Goal: Transaction & Acquisition: Purchase product/service

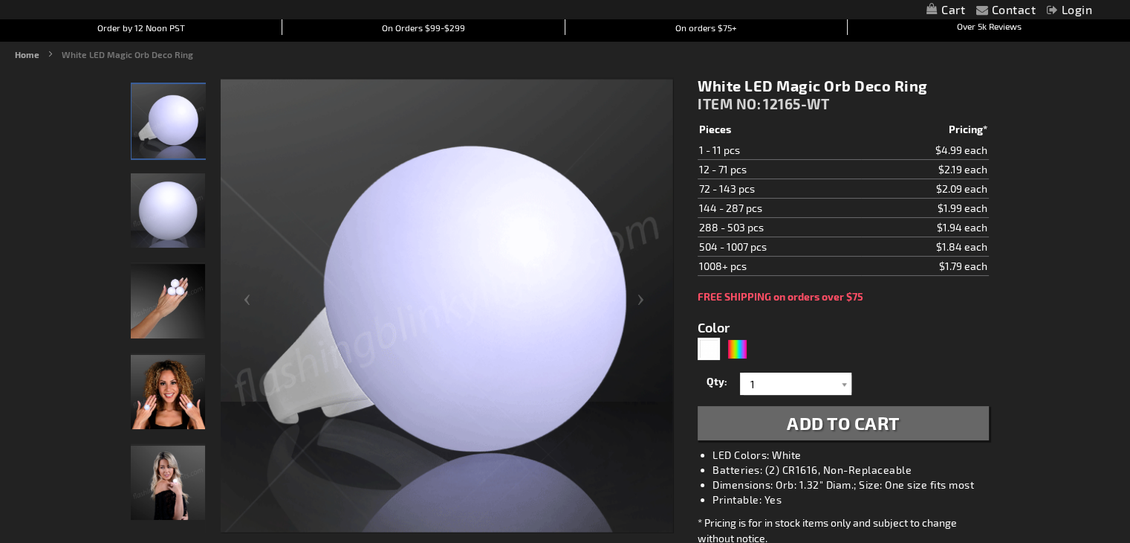
scroll to position [152, 0]
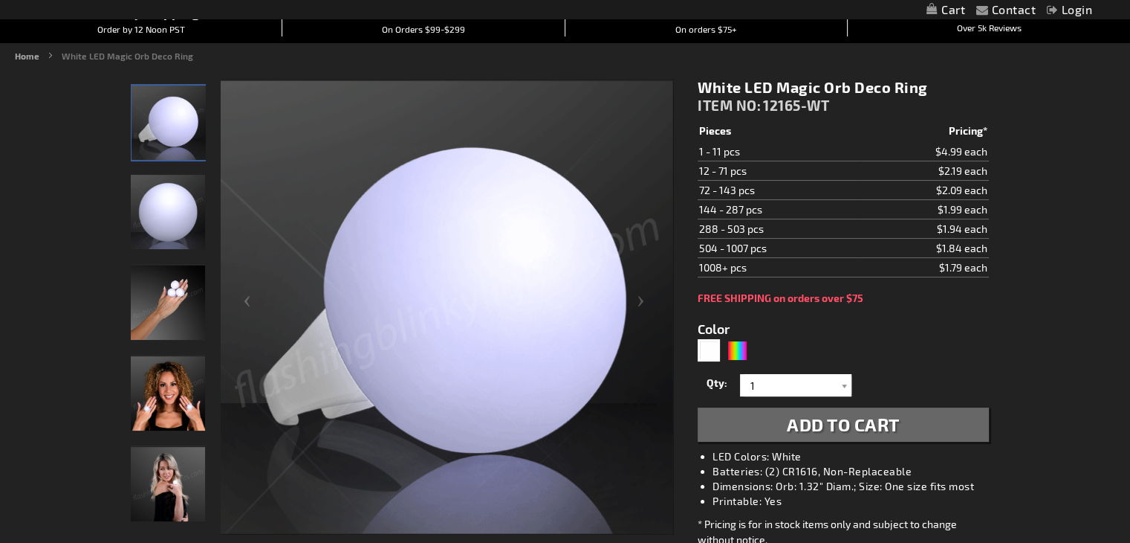
click at [185, 282] on img "Hand model displaying White LED Deco Ball Ring" at bounding box center [168, 302] width 74 height 74
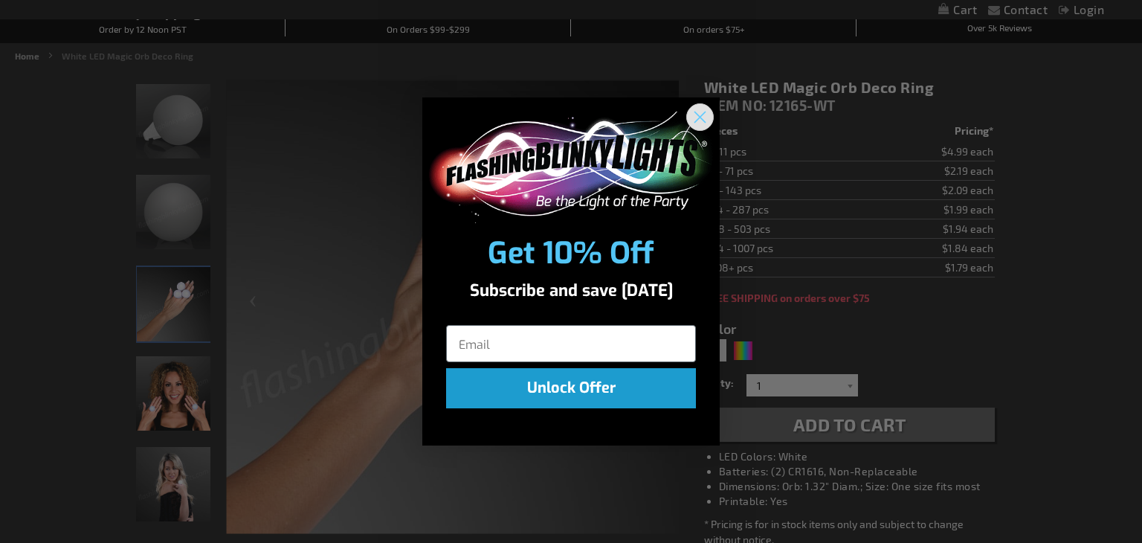
click at [695, 120] on icon "Close dialog" at bounding box center [700, 116] width 10 height 10
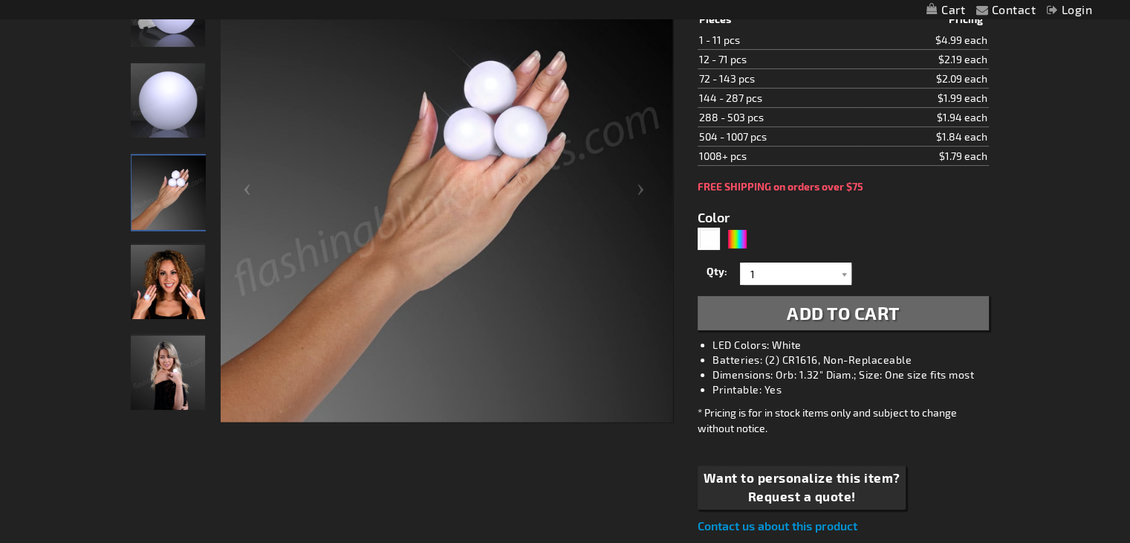
scroll to position [268, 0]
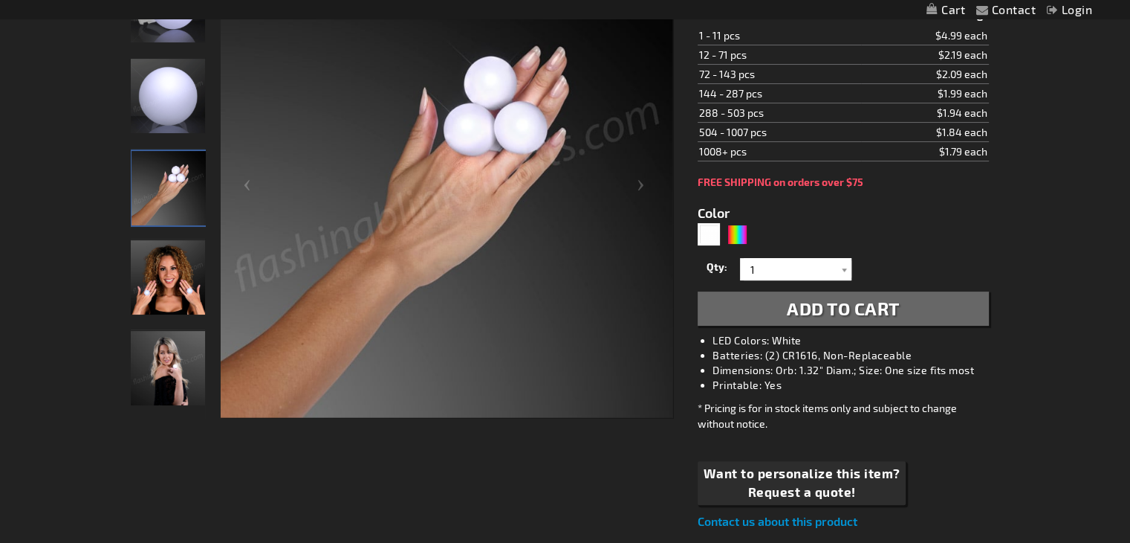
click at [176, 291] on img "Female displaying White LED Deco Ball Ring" at bounding box center [168, 277] width 74 height 74
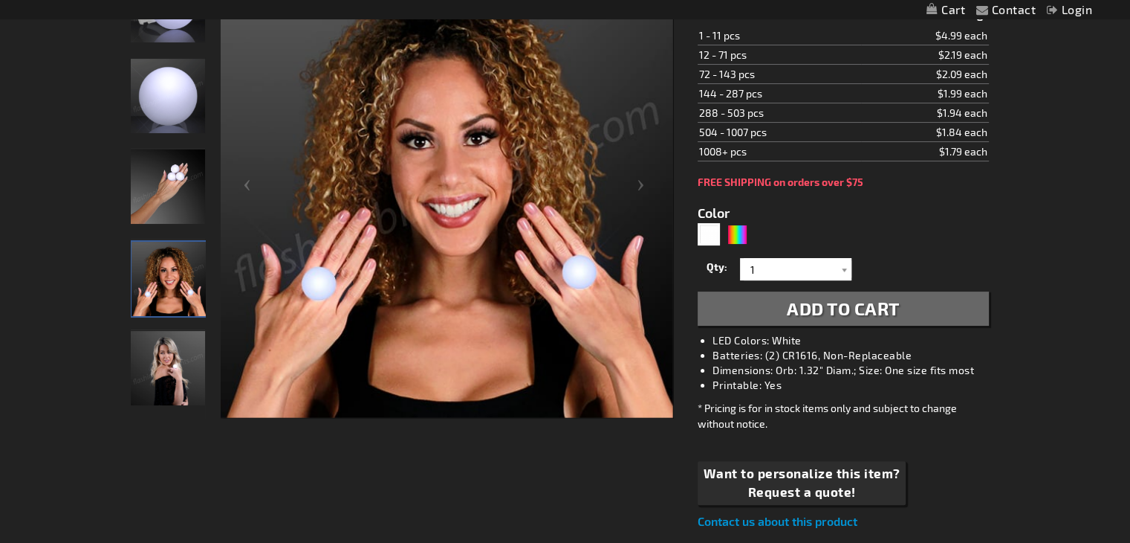
click at [168, 384] on img "Female displaying White LED Deco Ball Ring" at bounding box center [168, 368] width 74 height 74
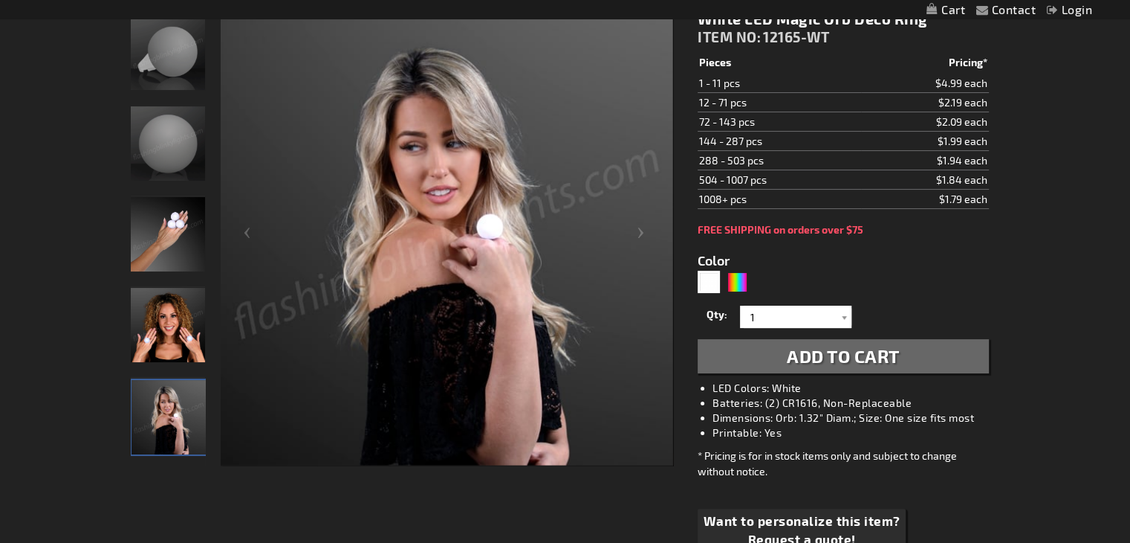
scroll to position [223, 0]
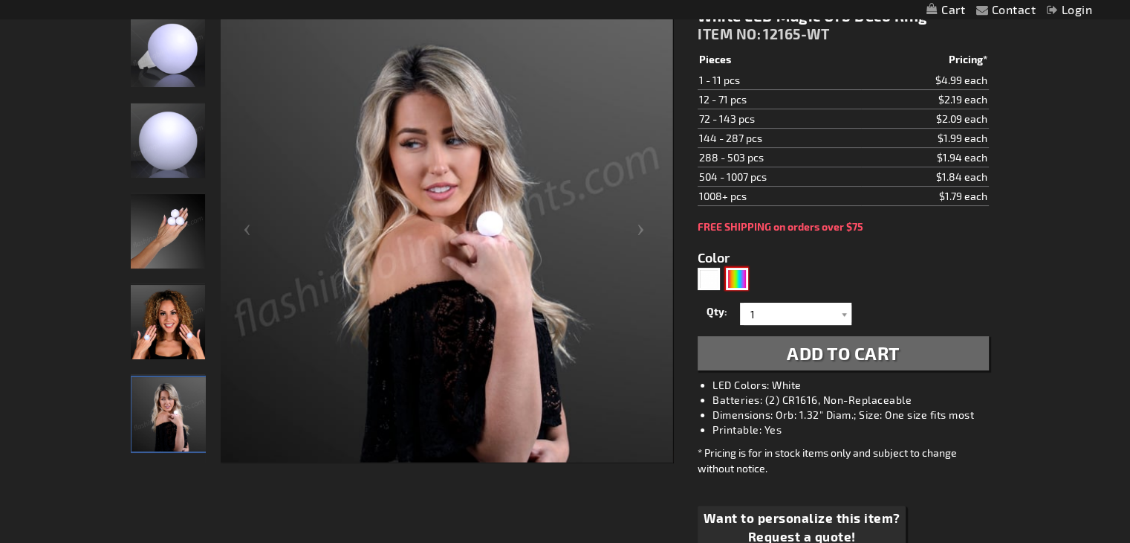
click at [740, 281] on div "Multicolor" at bounding box center [737, 279] width 22 height 22
type input "5659"
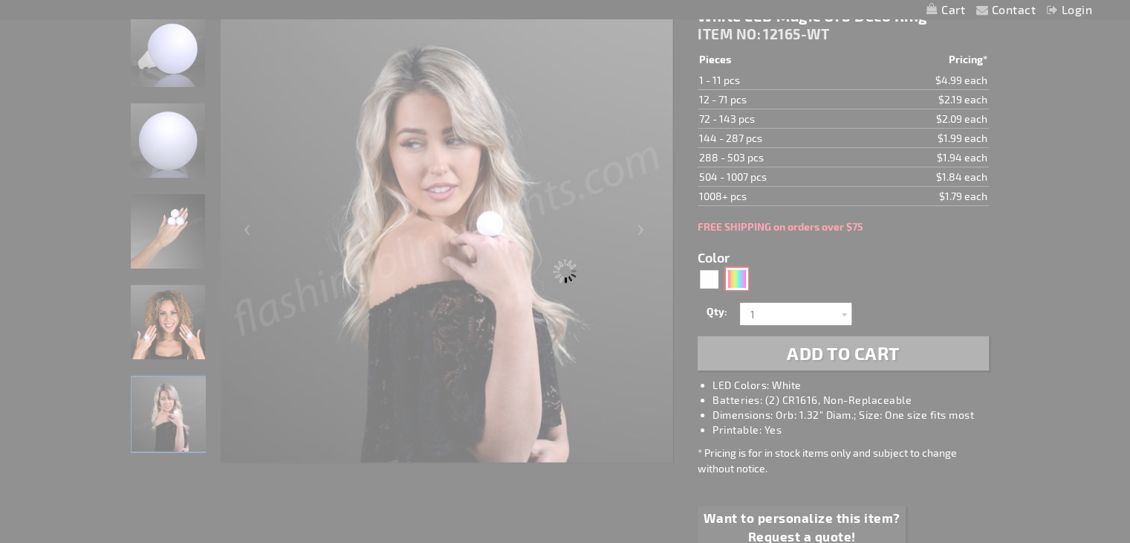
type input "12165-MLT"
type input "Customize - Magic Orb LED Deco Ball Ring - ITEM NO: 12165-MLT"
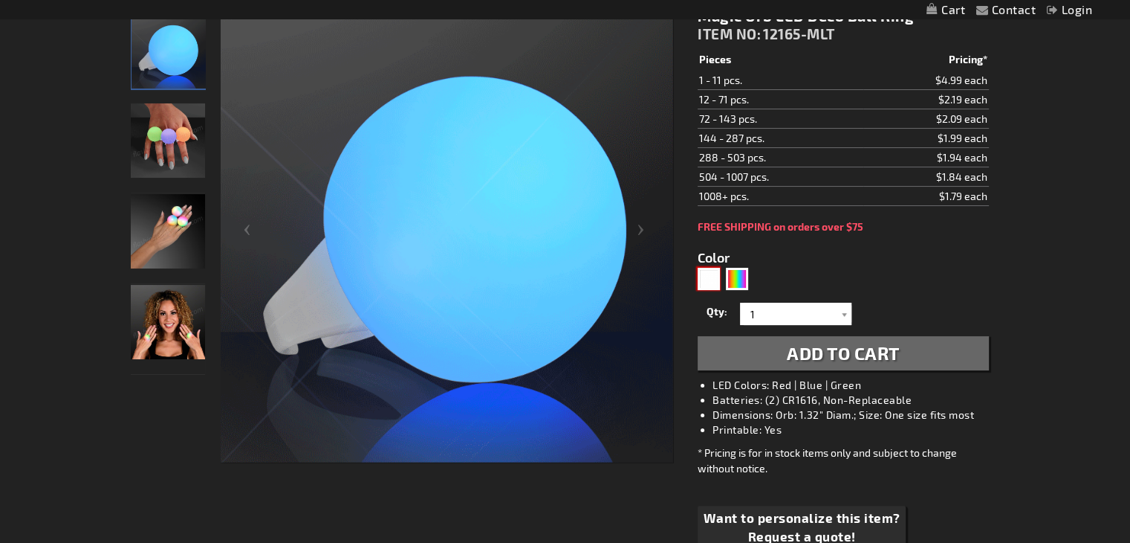
click at [701, 274] on div "White" at bounding box center [709, 279] width 22 height 22
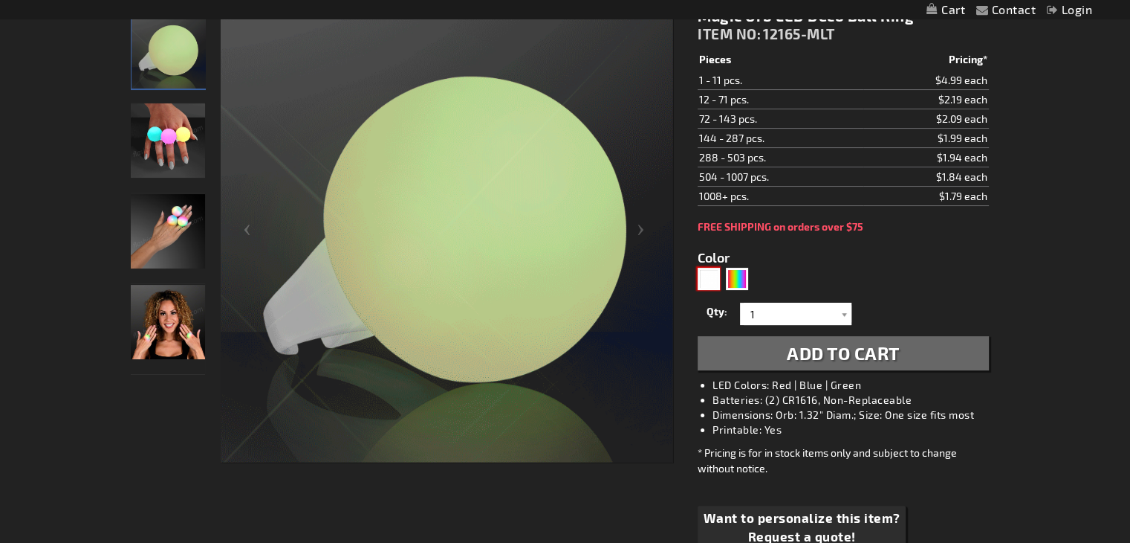
type input "5646"
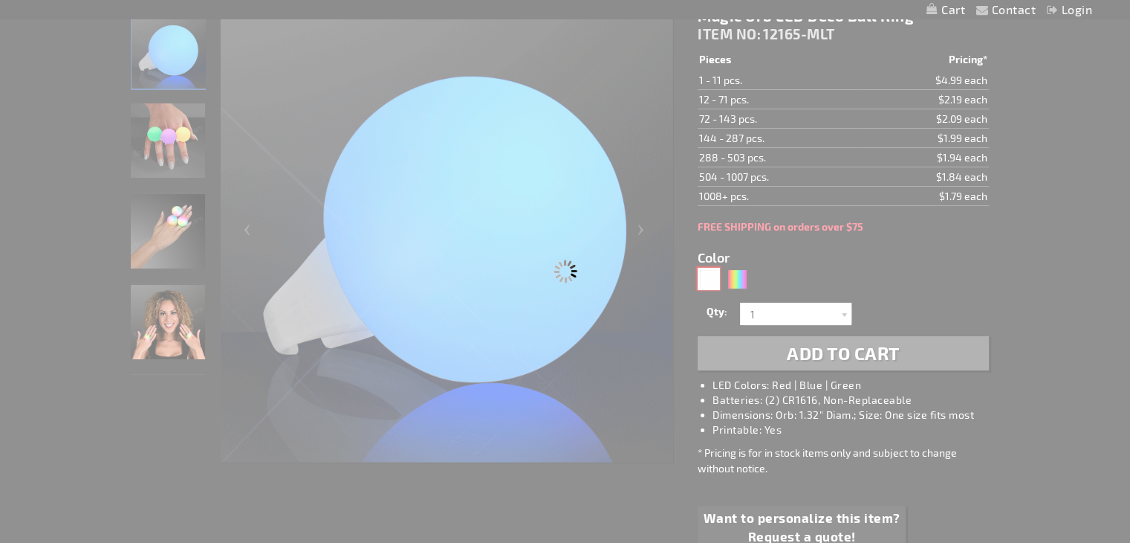
type input "12165-WT"
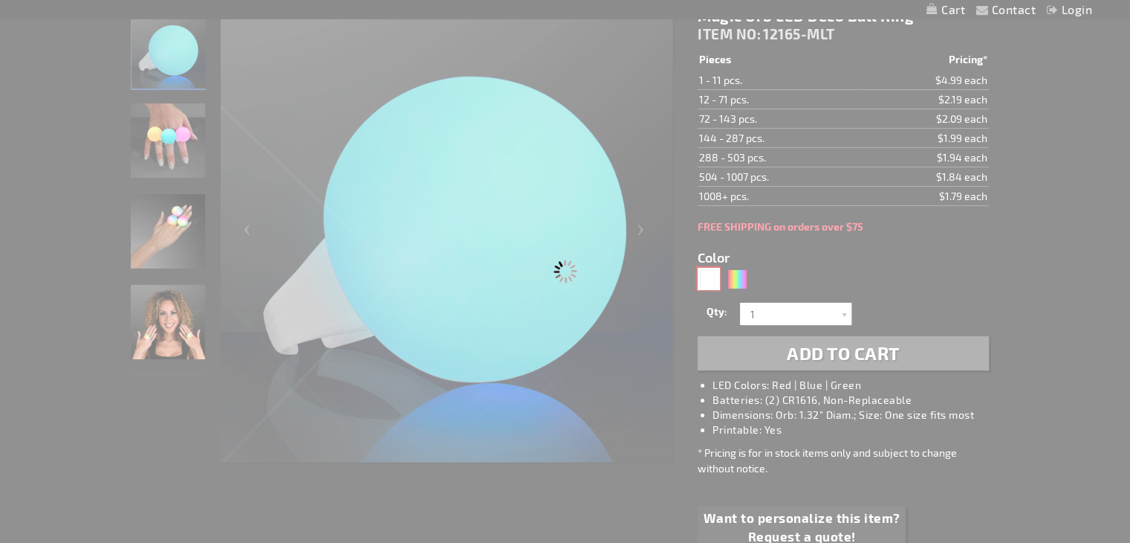
type input "Customize - White LED Magic Orb Deco Ring - ITEM NO: 12165-WT"
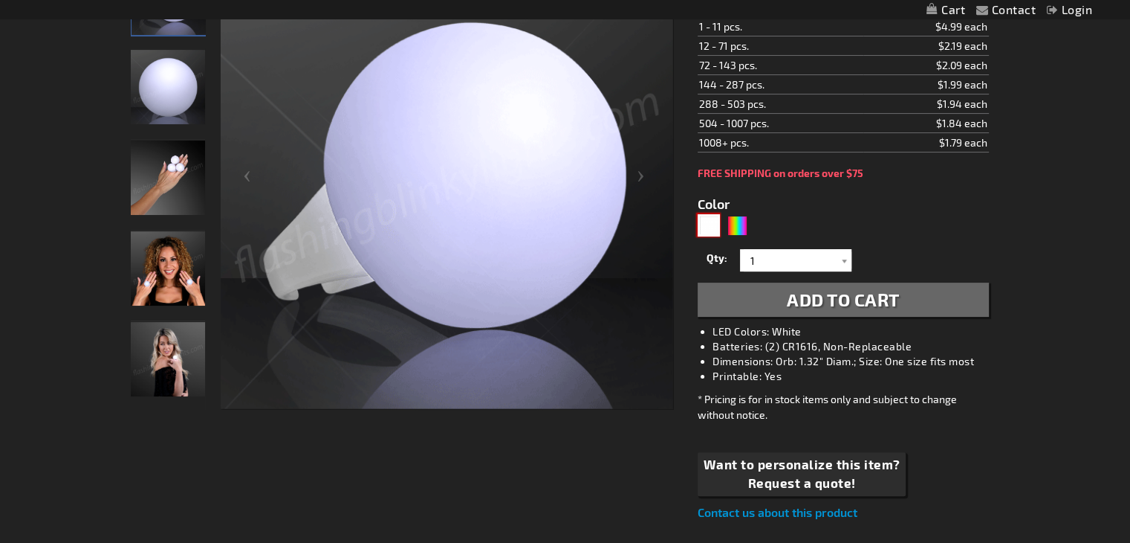
scroll to position [279, 0]
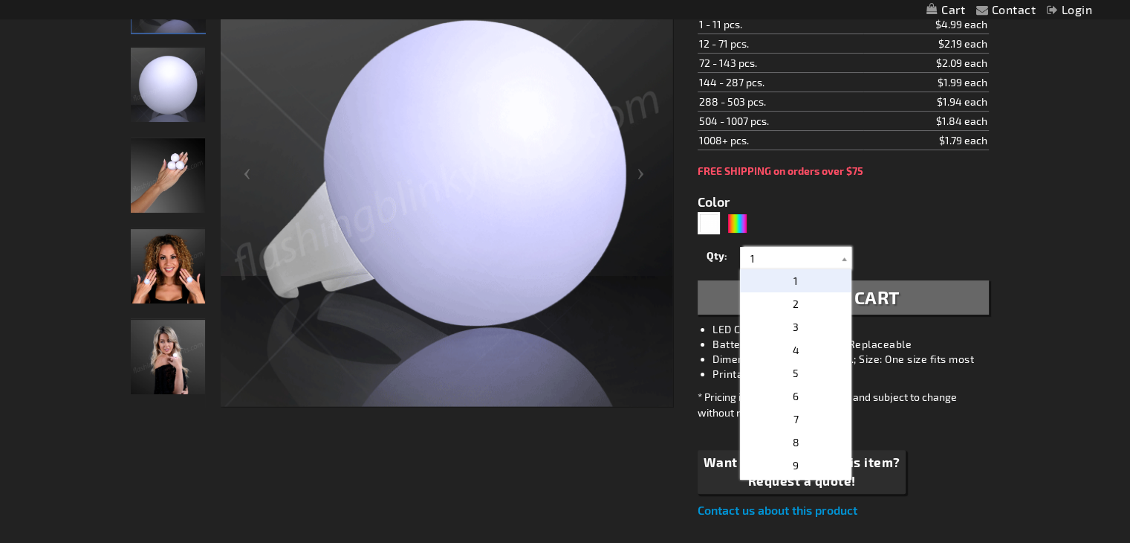
click at [806, 250] on input "1" at bounding box center [798, 258] width 108 height 22
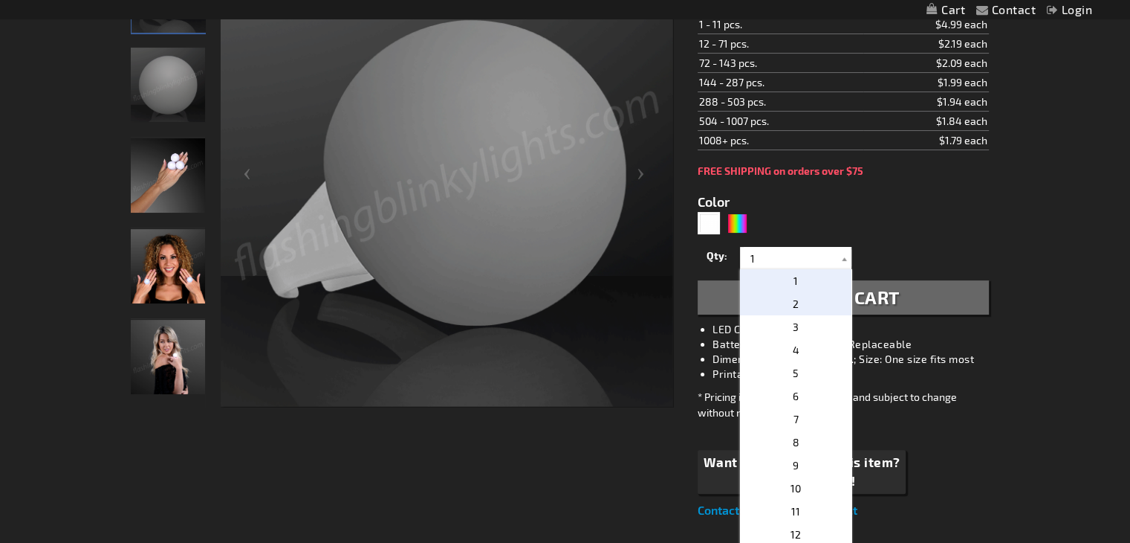
click at [815, 303] on p "2" at bounding box center [795, 303] width 111 height 23
type input "2"
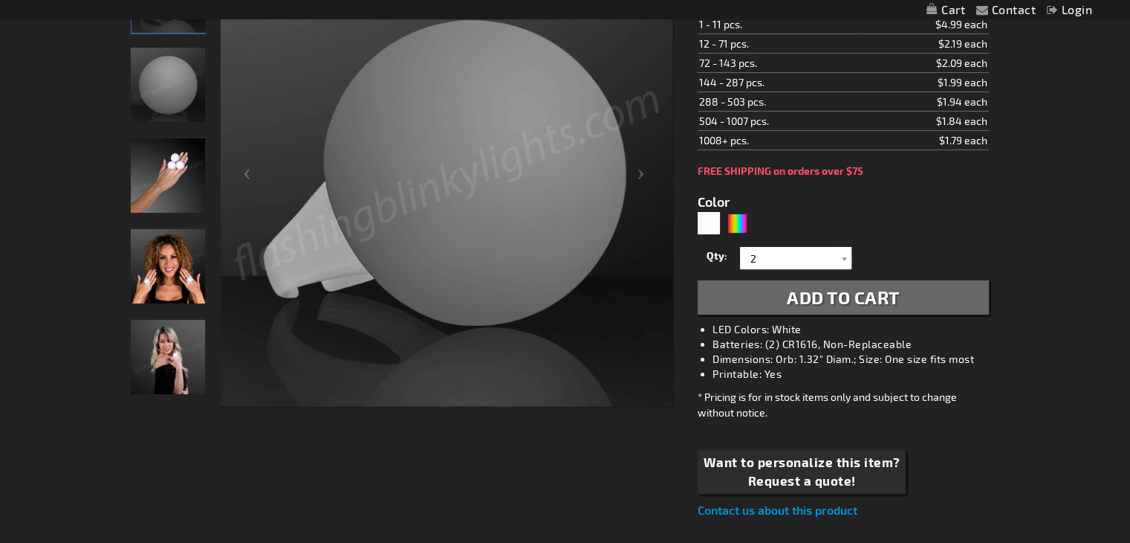
click at [1038, 252] on div "Contact Compare Products Login Skip to Content My Cart My Cart Close You have n…" at bounding box center [565, 460] width 1130 height 1478
click at [848, 303] on span "Add to Cart" at bounding box center [843, 297] width 113 height 22
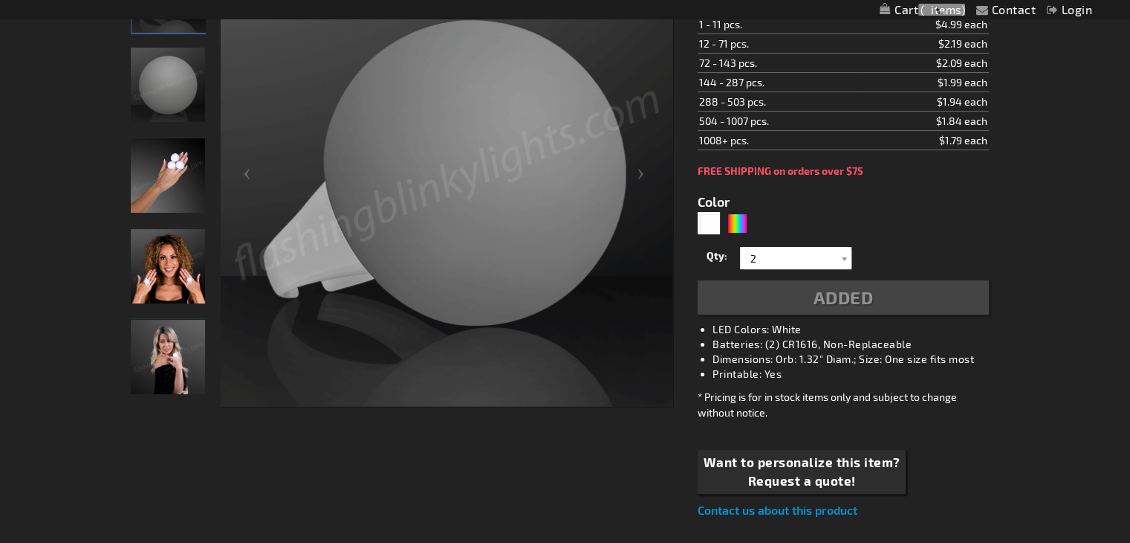
scroll to position [312, 0]
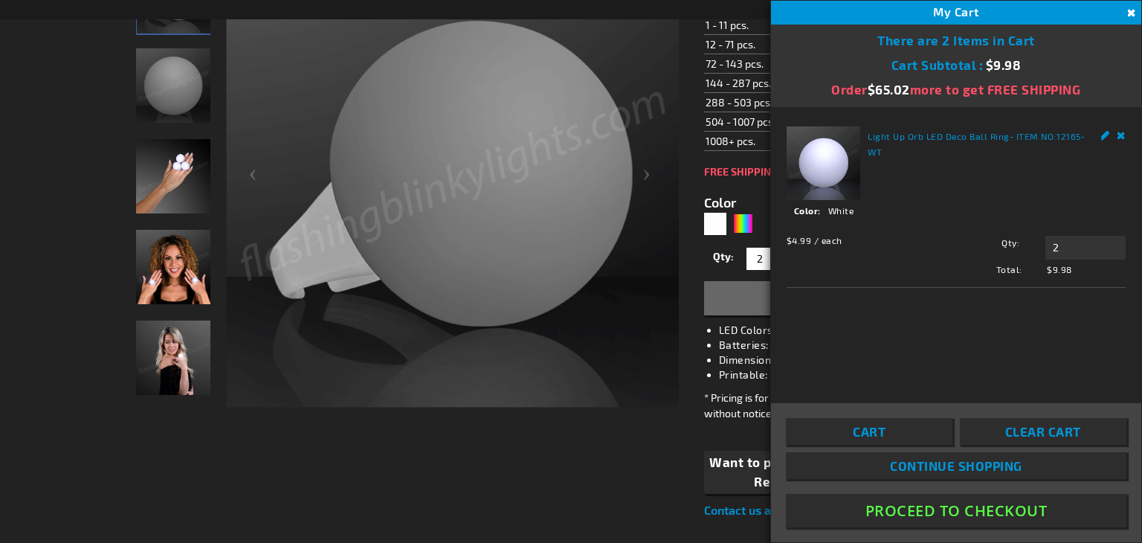
click at [427, 473] on div "Checkout as a new customer Creating an account has many benefits: See order and…" at bounding box center [571, 390] width 870 height 899
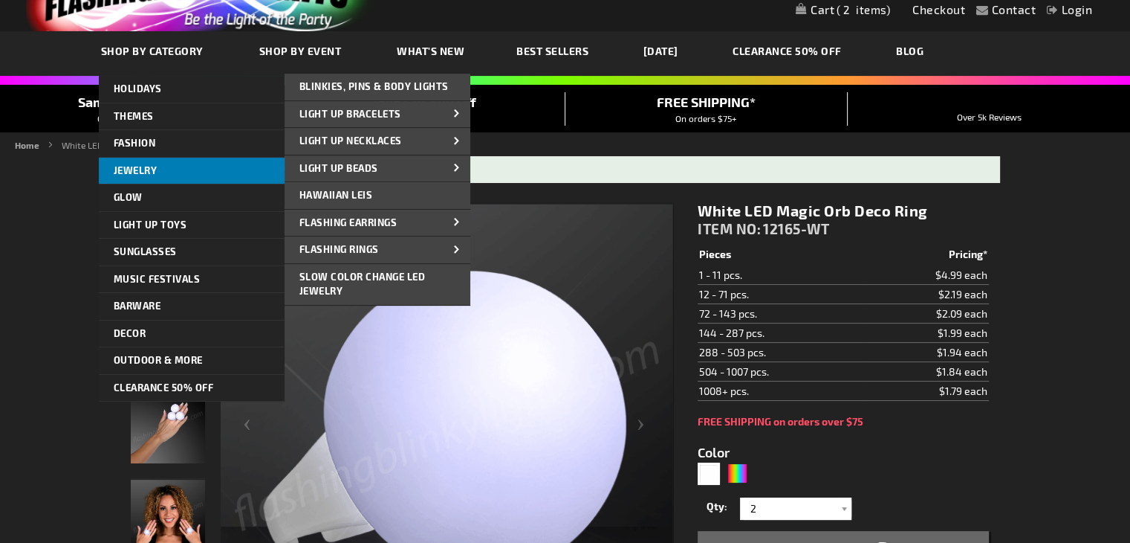
scroll to position [62, 0]
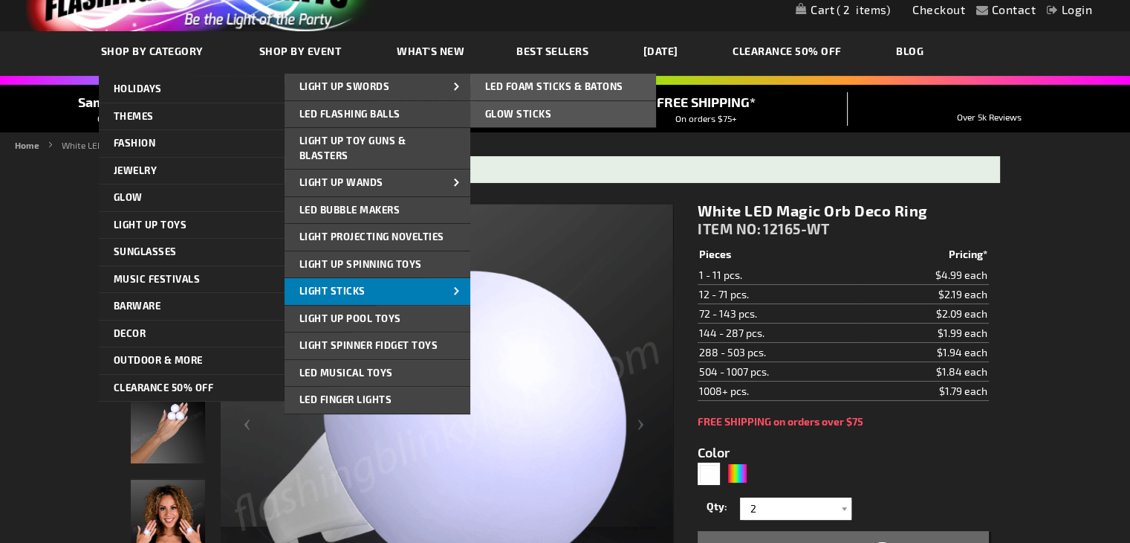
click at [416, 295] on link "Light Sticks" at bounding box center [378, 291] width 186 height 27
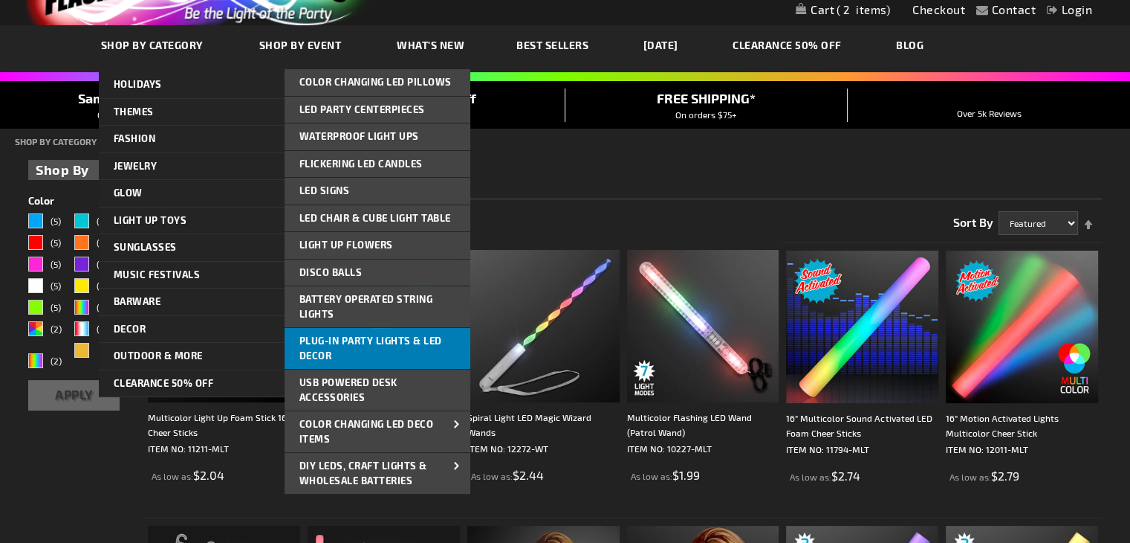
scroll to position [76, 0]
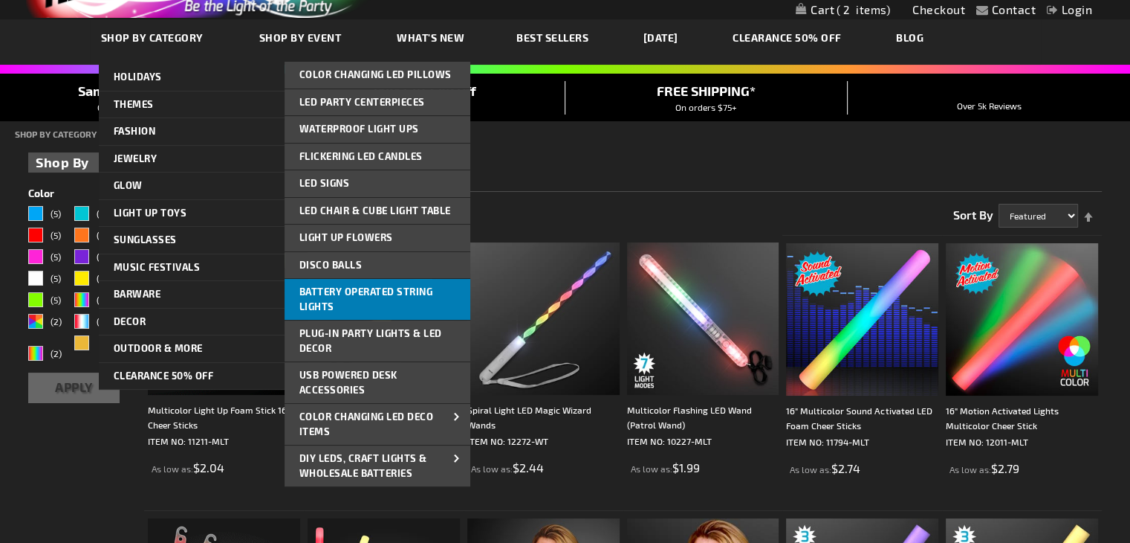
click at [421, 296] on link "Battery Operated String Lights" at bounding box center [378, 299] width 186 height 41
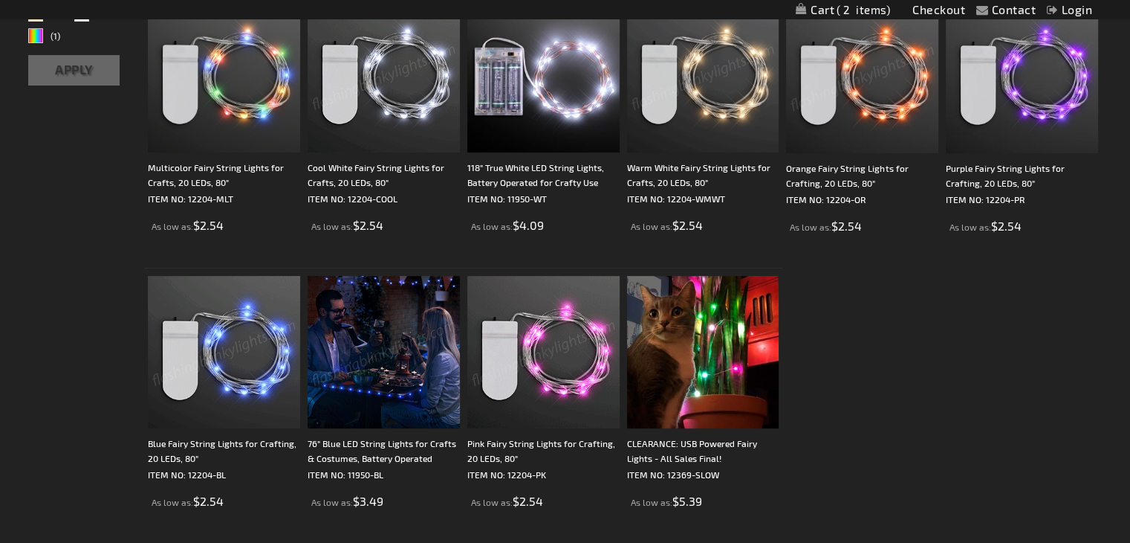
scroll to position [320, 0]
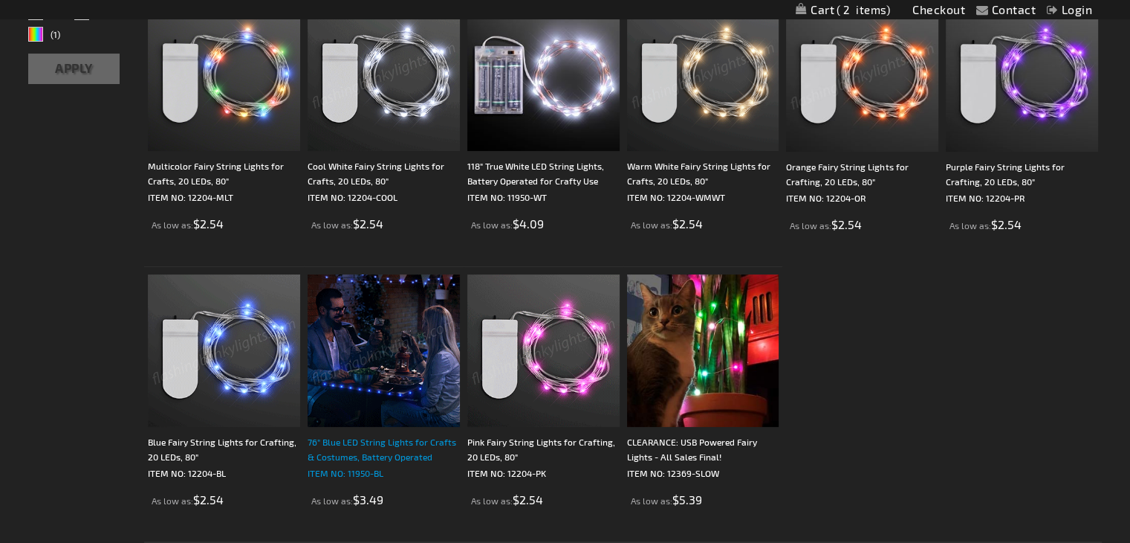
click at [367, 450] on div "76" Blue LED String Lights for Crafts & Costumes, Battery Operated" at bounding box center [384, 449] width 152 height 30
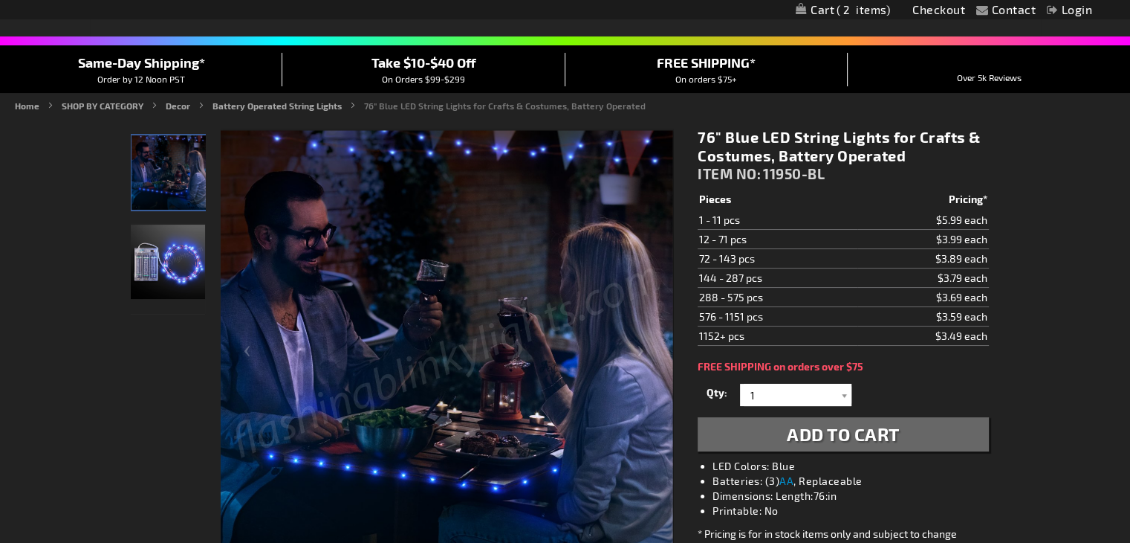
scroll to position [109, 0]
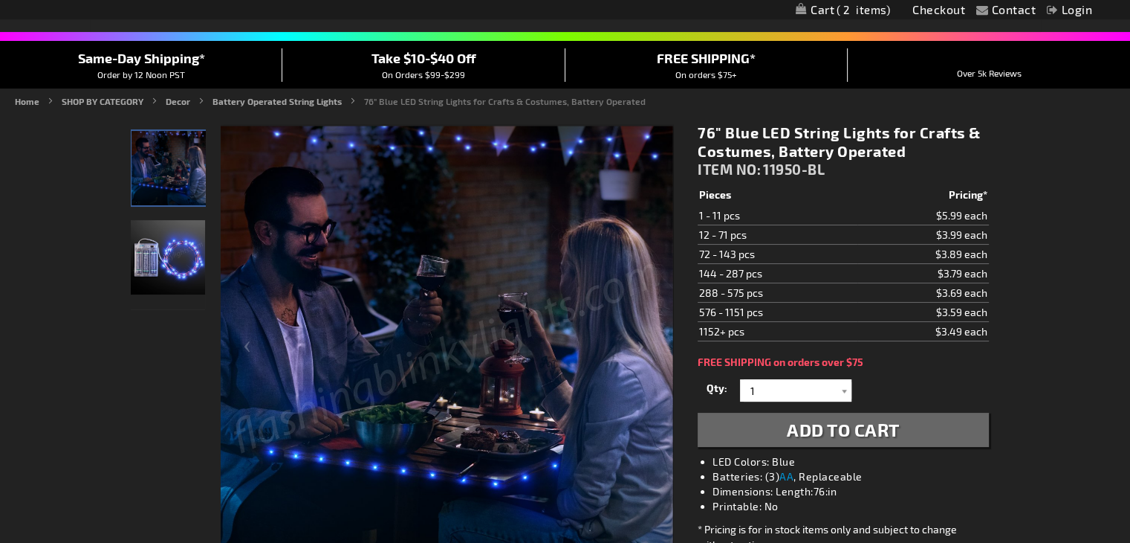
click at [163, 252] on img "76 Inch Blue LED Light Up String" at bounding box center [168, 257] width 74 height 74
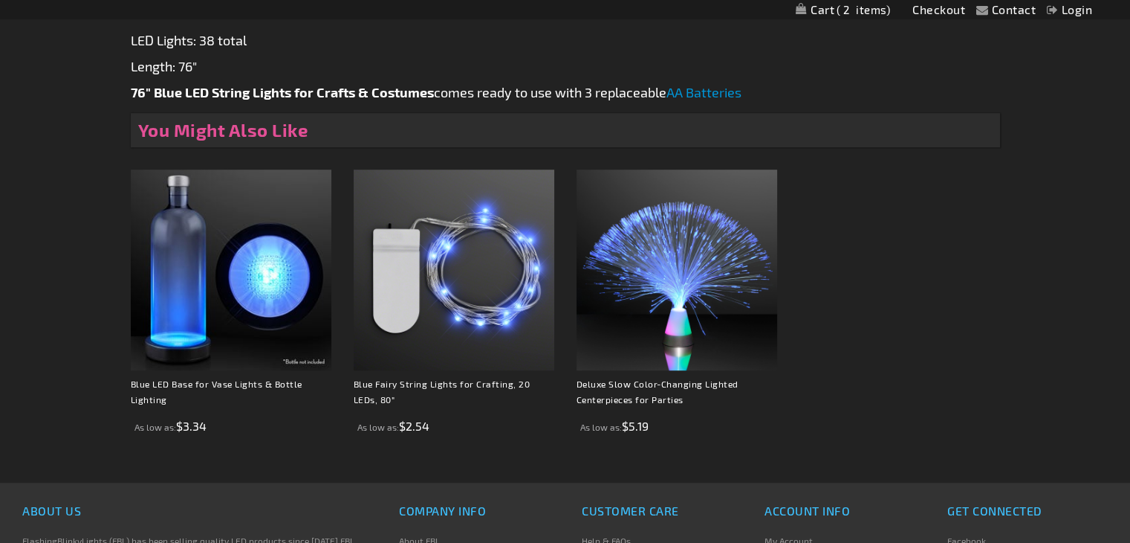
scroll to position [963, 0]
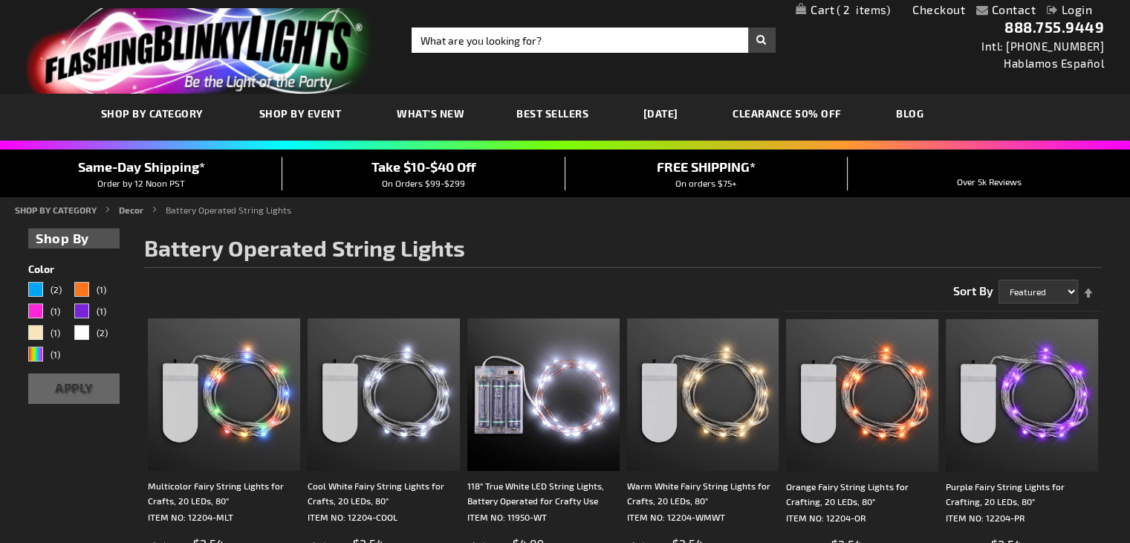
click at [837, 7] on span "2" at bounding box center [864, 9] width 54 height 13
